Goal: Information Seeking & Learning: Learn about a topic

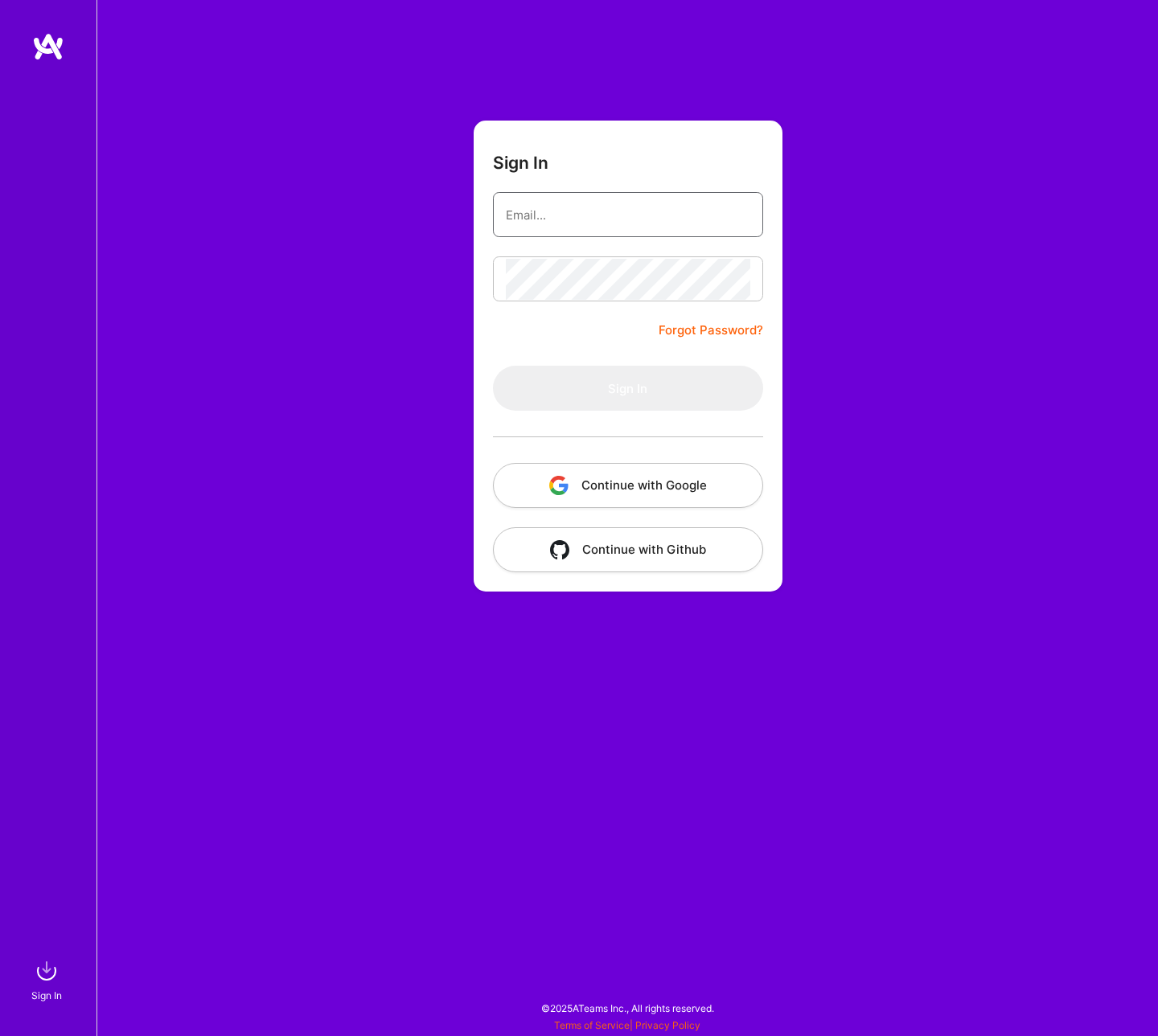
type input "[PERSON_NAME][EMAIL_ADDRESS][DOMAIN_NAME]"
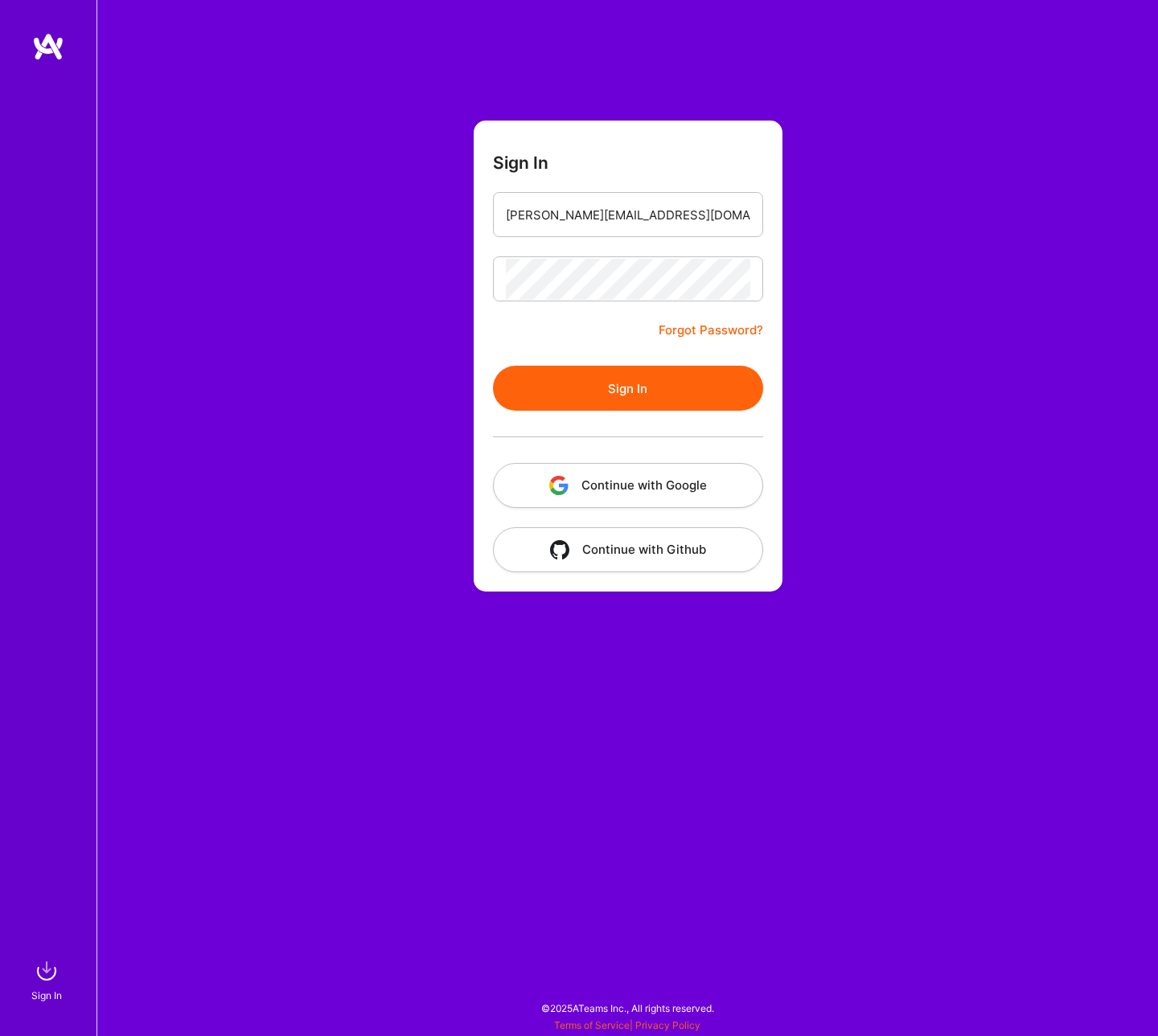
click at [668, 486] on button "Continue with Google" at bounding box center [628, 485] width 270 height 45
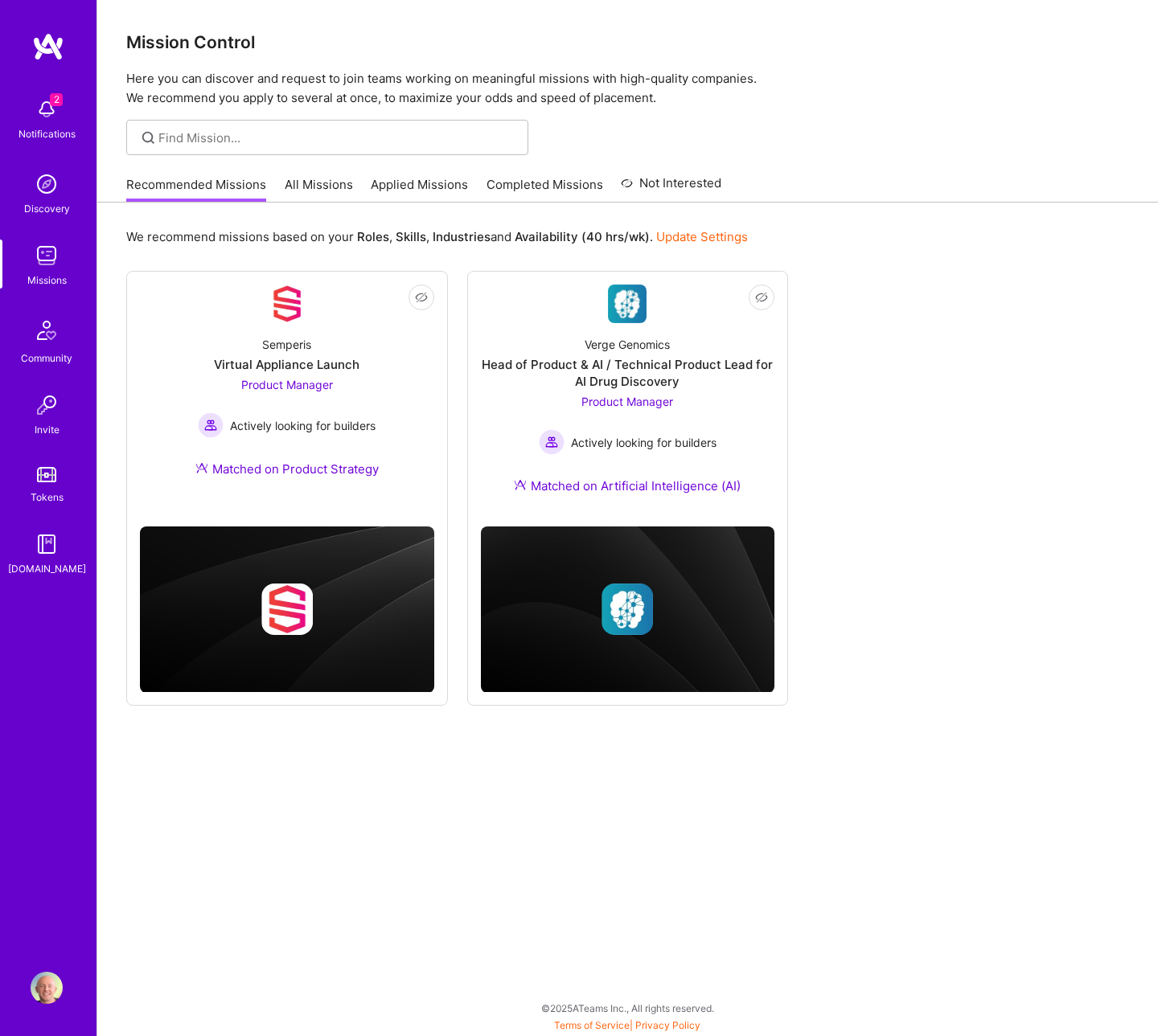
click at [302, 174] on div "Recommended Missions All Missions Applied Missions Completed Missions Not Inter…" at bounding box center [424, 185] width 595 height 35
click at [312, 186] on link "All Missions" at bounding box center [318, 189] width 68 height 26
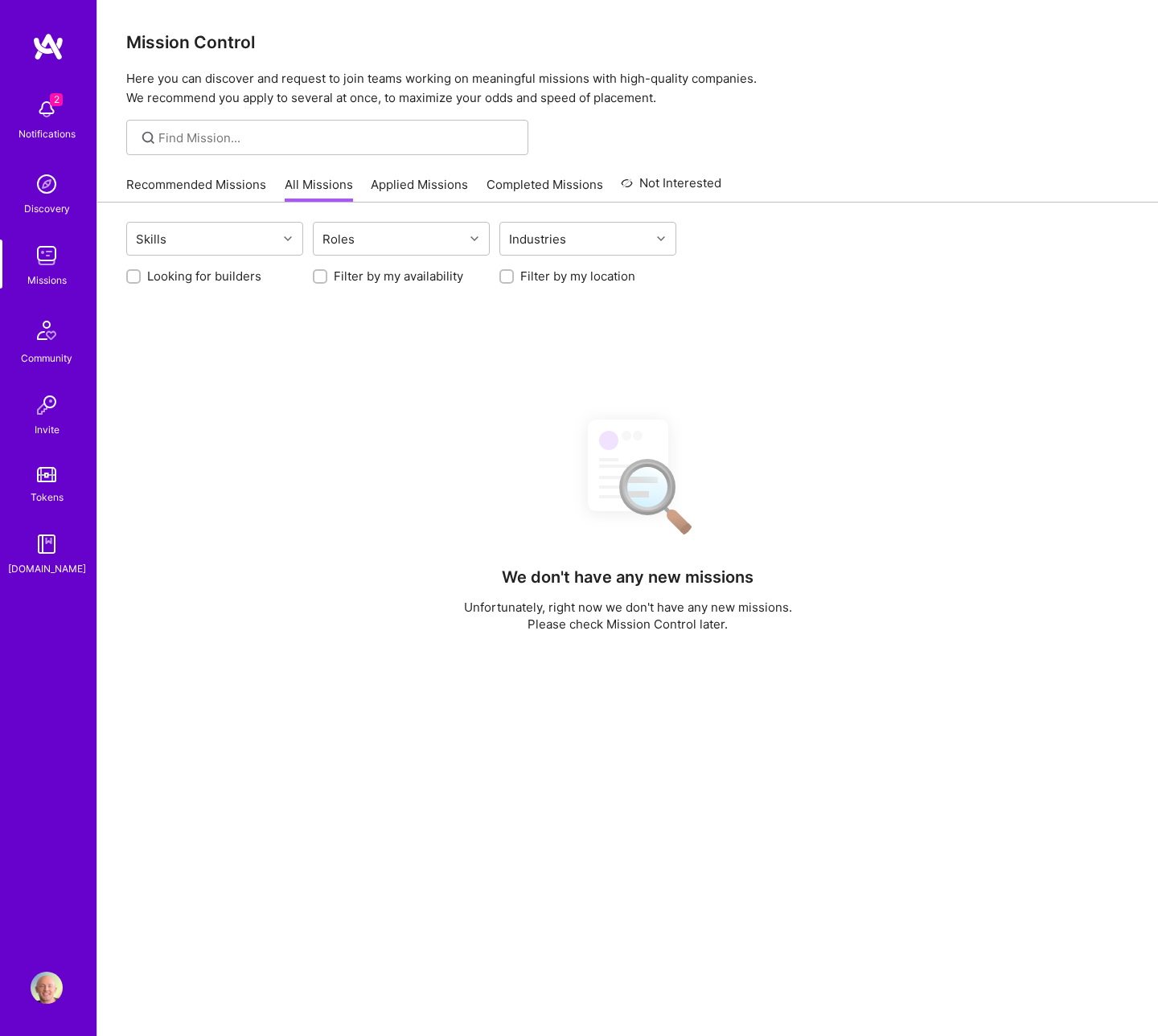
click at [163, 280] on label "Looking for builders" at bounding box center [203, 276] width 114 height 17
click at [140, 280] on input "Looking for builders" at bounding box center [135, 277] width 11 height 11
checkbox input "true"
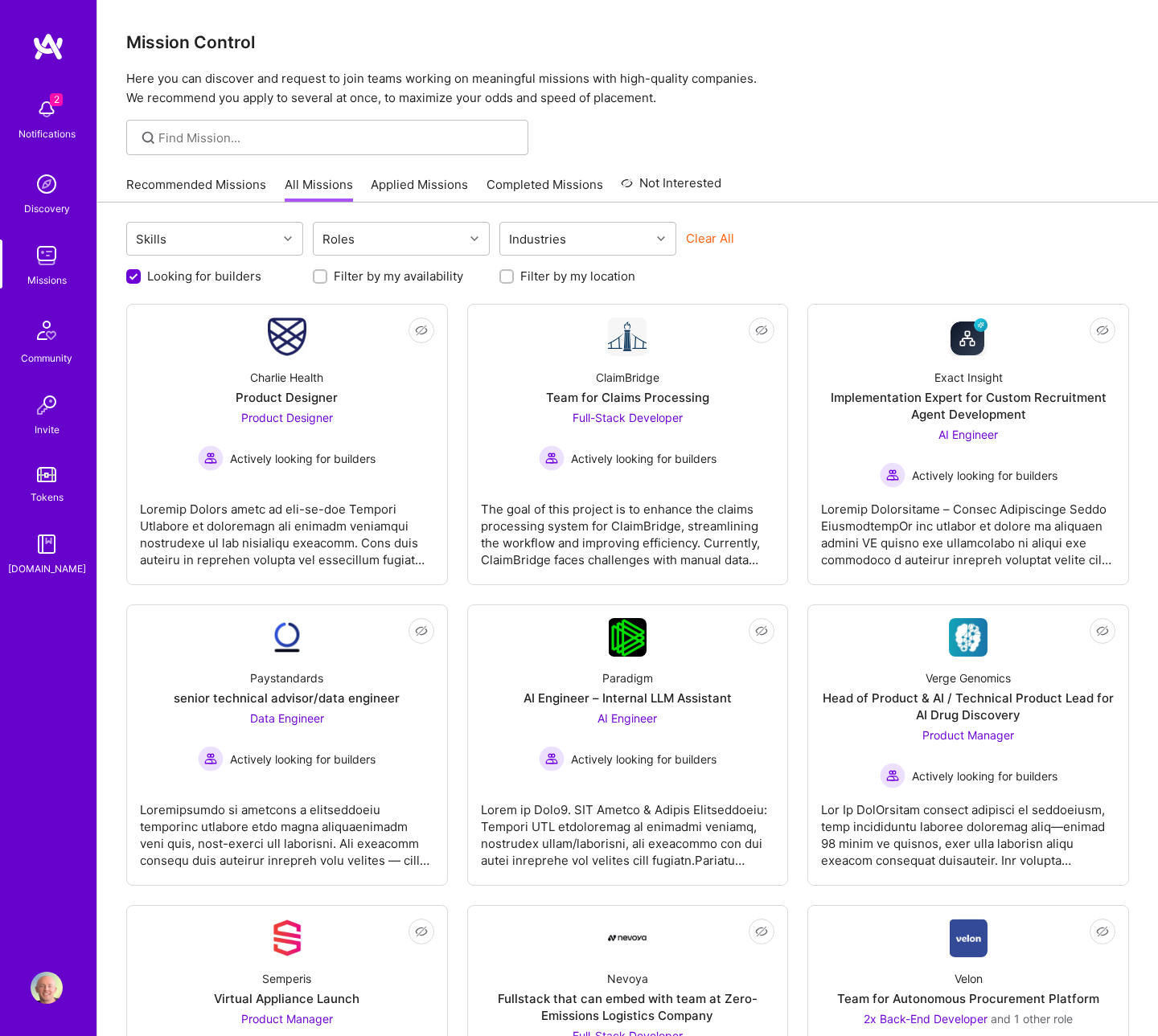
click at [838, 140] on div at bounding box center [628, 137] width 1061 height 36
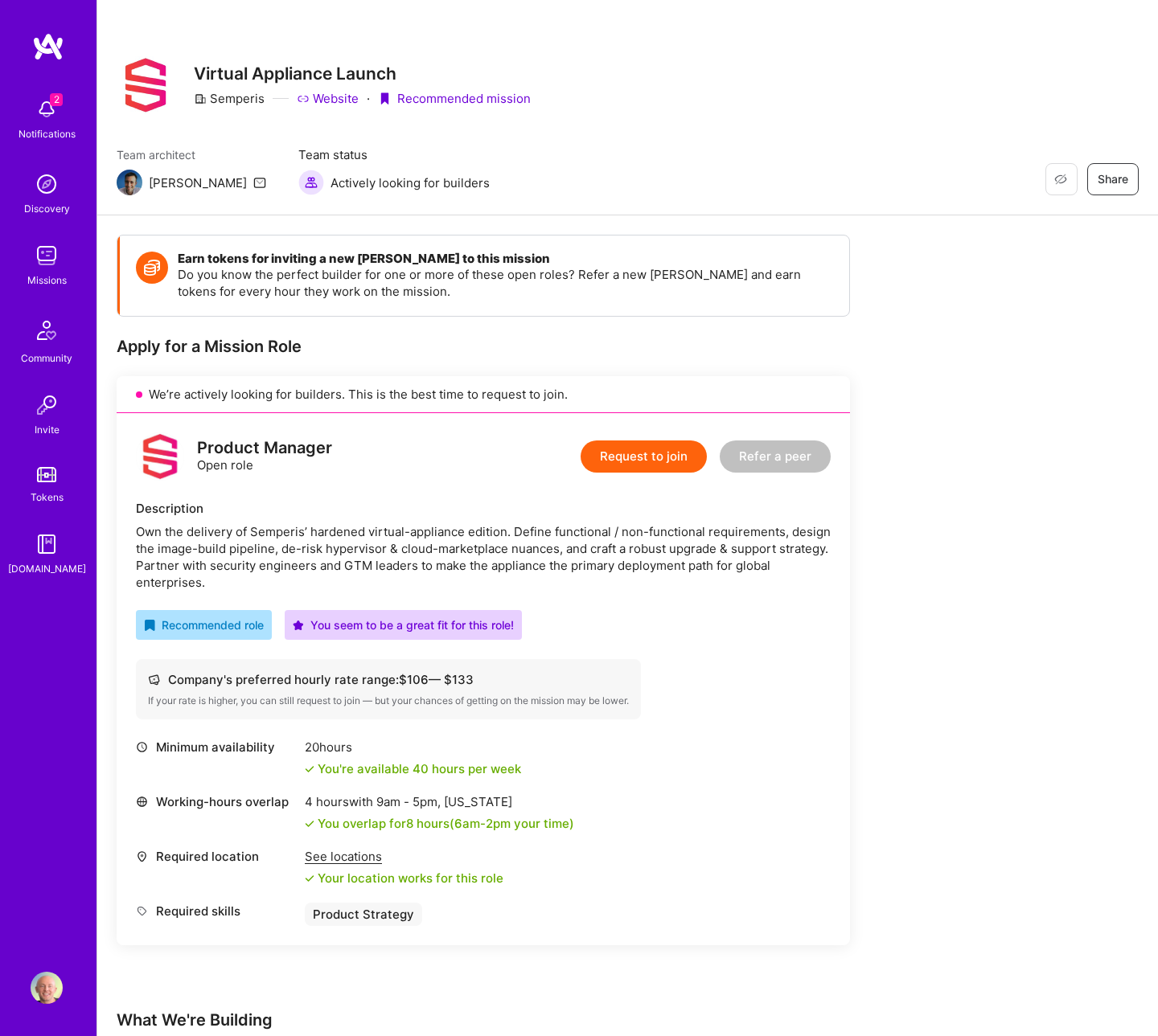
click at [824, 118] on div "Restore Not Interested Share Virtual Appliance Launch Semperis Website · Recomm…" at bounding box center [628, 108] width 1061 height 215
